Goal: Information Seeking & Learning: Understand process/instructions

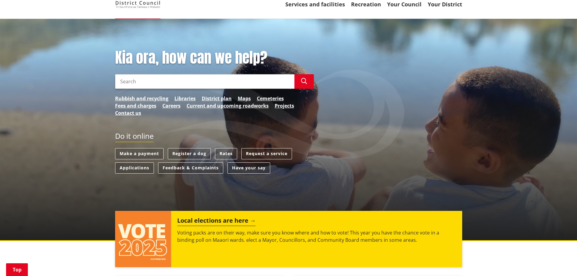
scroll to position [91, 0]
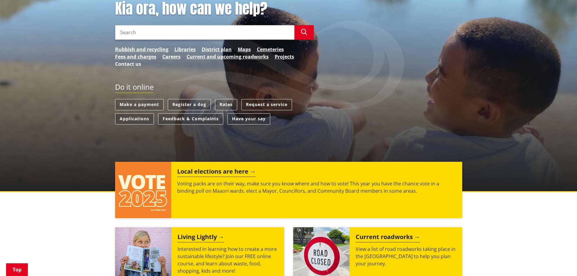
click at [128, 64] on link "Contact us" at bounding box center [128, 63] width 26 height 7
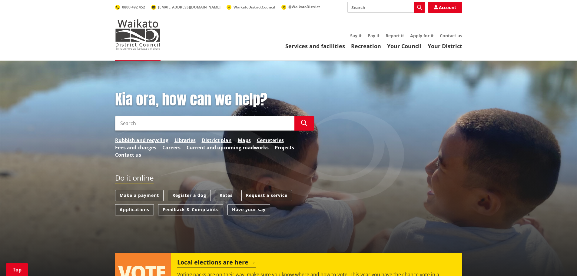
scroll to position [91, 0]
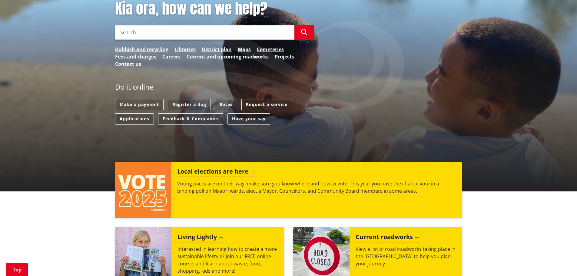
click at [208, 31] on input "Search" at bounding box center [204, 32] width 179 height 15
type input "building"
click at [302, 28] on button "Search" at bounding box center [303, 32] width 19 height 15
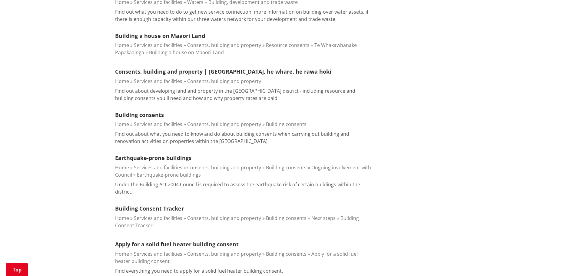
scroll to position [303, 0]
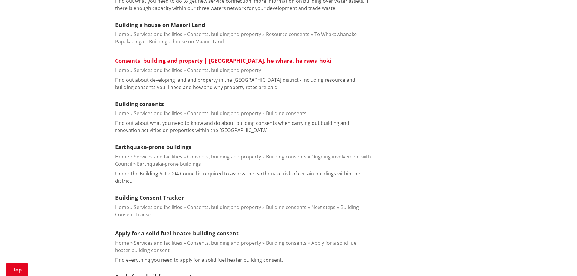
click at [192, 57] on link "Consents, building and property | Ngaa whakaaetanga, he whare, he rawa hoki" at bounding box center [223, 60] width 216 height 7
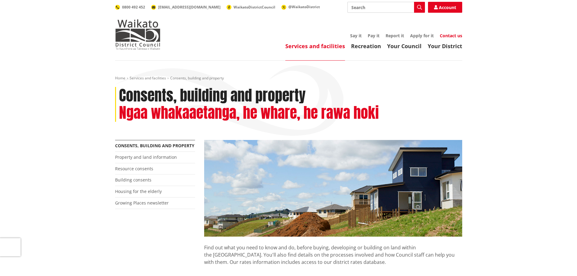
click at [451, 36] on link "Contact us" at bounding box center [451, 36] width 22 height 6
click at [142, 182] on link "Building consents" at bounding box center [133, 180] width 36 height 6
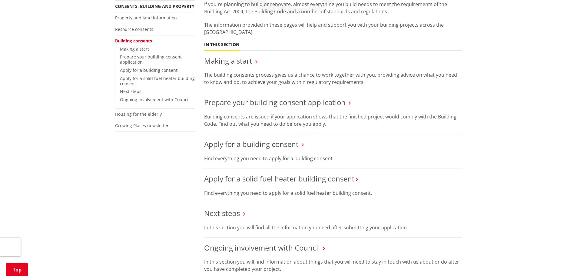
scroll to position [121, 0]
click at [257, 146] on link "Apply for a building consent" at bounding box center [251, 145] width 94 height 10
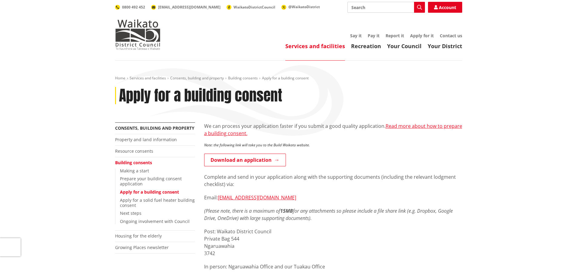
click at [374, 7] on input "Search" at bounding box center [386, 7] width 78 height 11
type input "building.enquiries"
click at [419, 9] on icon "button" at bounding box center [419, 7] width 5 height 5
